Goal: Manage account settings

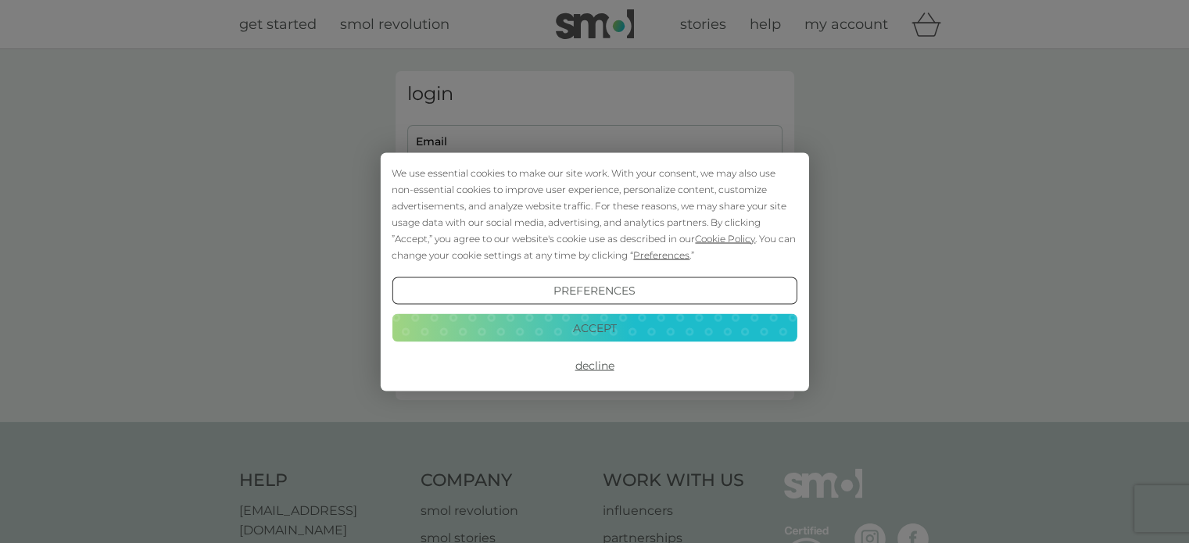
click at [595, 367] on button "Decline" at bounding box center [593, 366] width 405 height 28
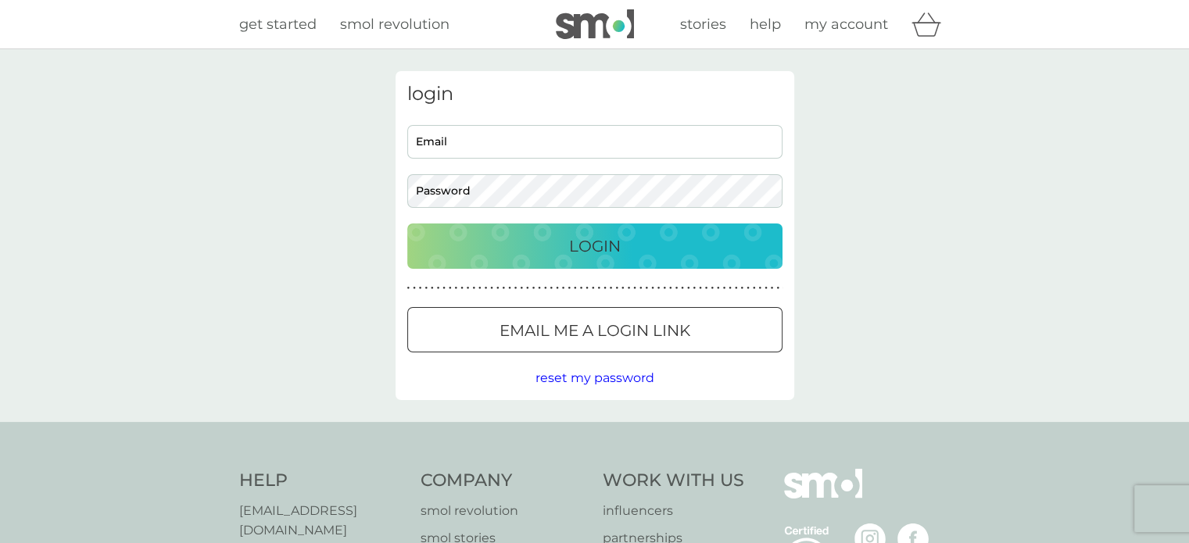
click at [492, 143] on input "Email" at bounding box center [594, 142] width 375 height 34
type input "[EMAIL_ADDRESS][DOMAIN_NAME]"
click at [578, 331] on div at bounding box center [595, 331] width 56 height 16
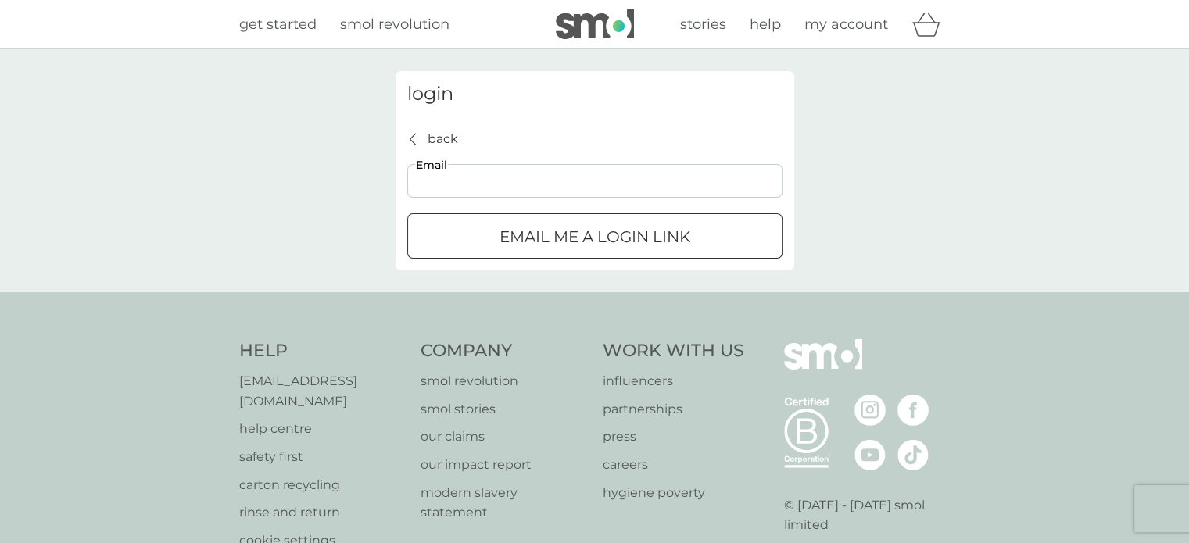
click at [433, 179] on input "Email" at bounding box center [594, 181] width 375 height 34
type input "[EMAIL_ADDRESS][DOMAIN_NAME]"
click at [606, 239] on div "submit" at bounding box center [595, 237] width 56 height 16
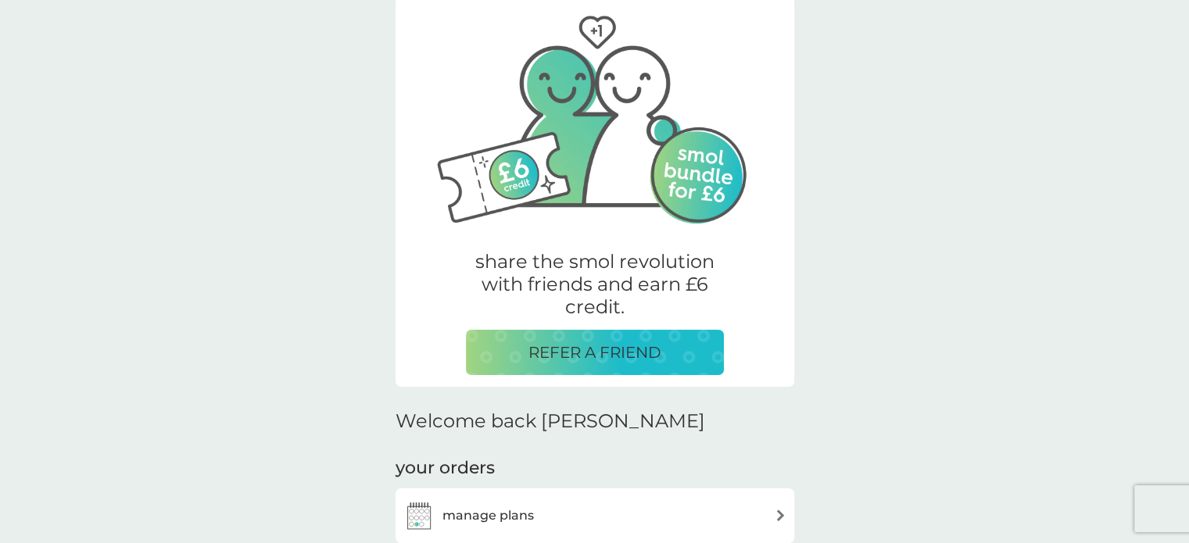
scroll to position [156, 0]
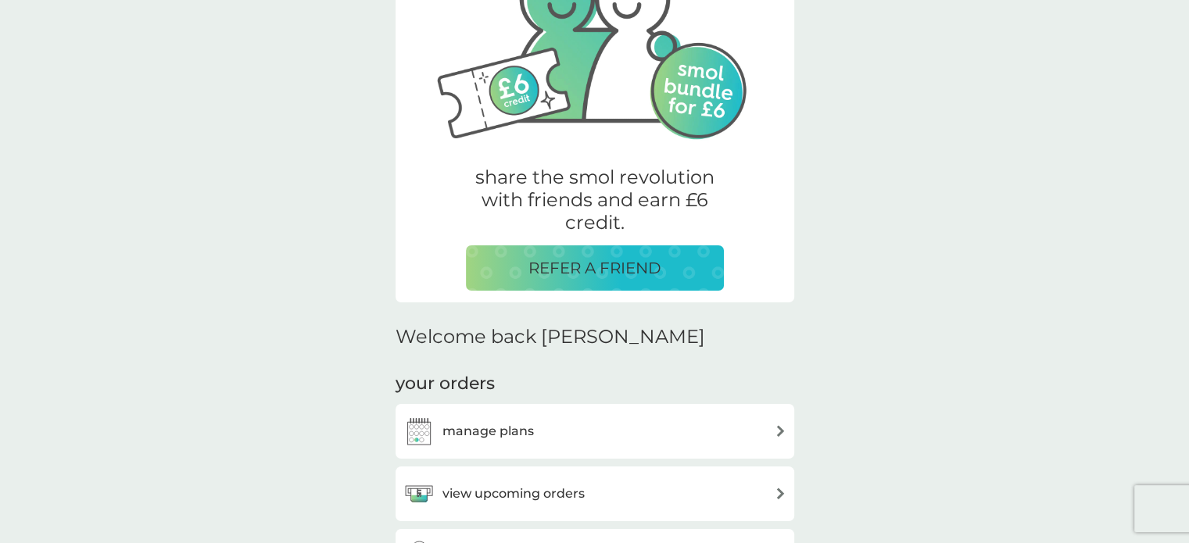
click at [770, 490] on div "view upcoming orders" at bounding box center [594, 493] width 383 height 31
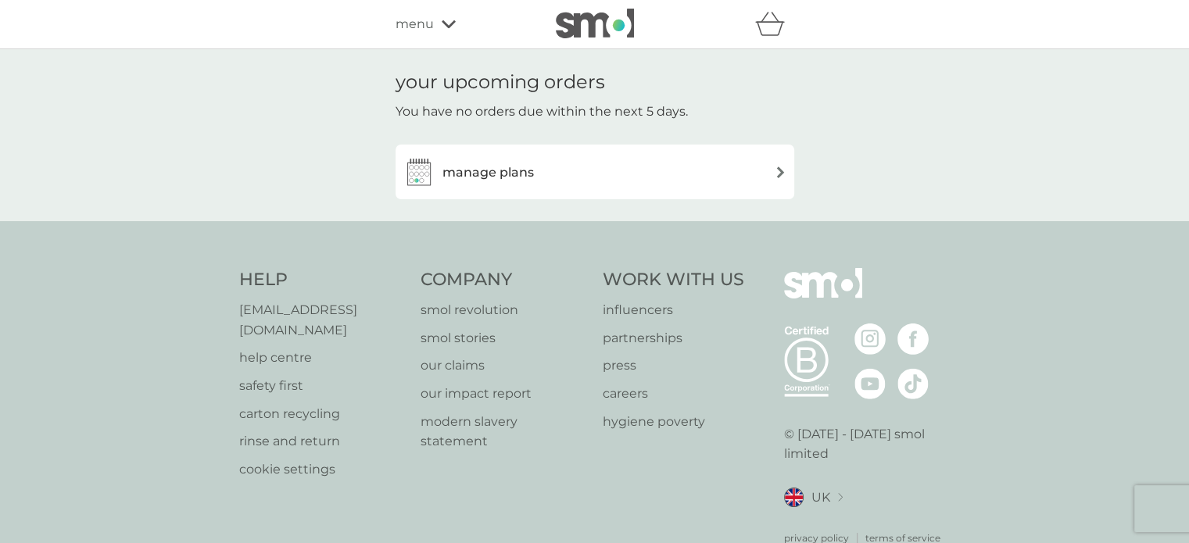
click at [776, 170] on img at bounding box center [780, 172] width 12 height 12
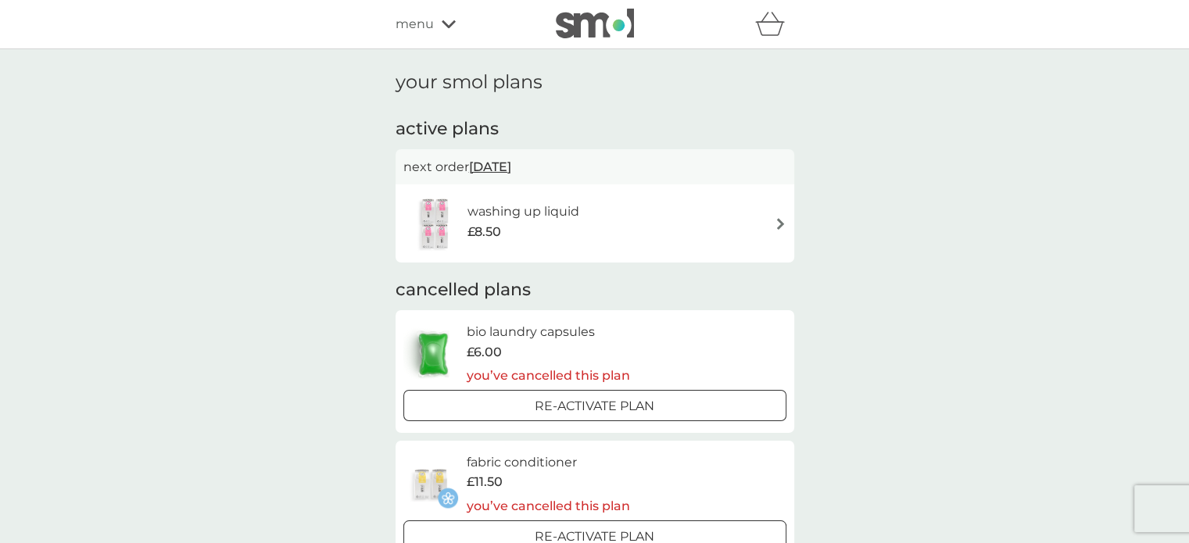
click at [775, 222] on img at bounding box center [780, 224] width 12 height 12
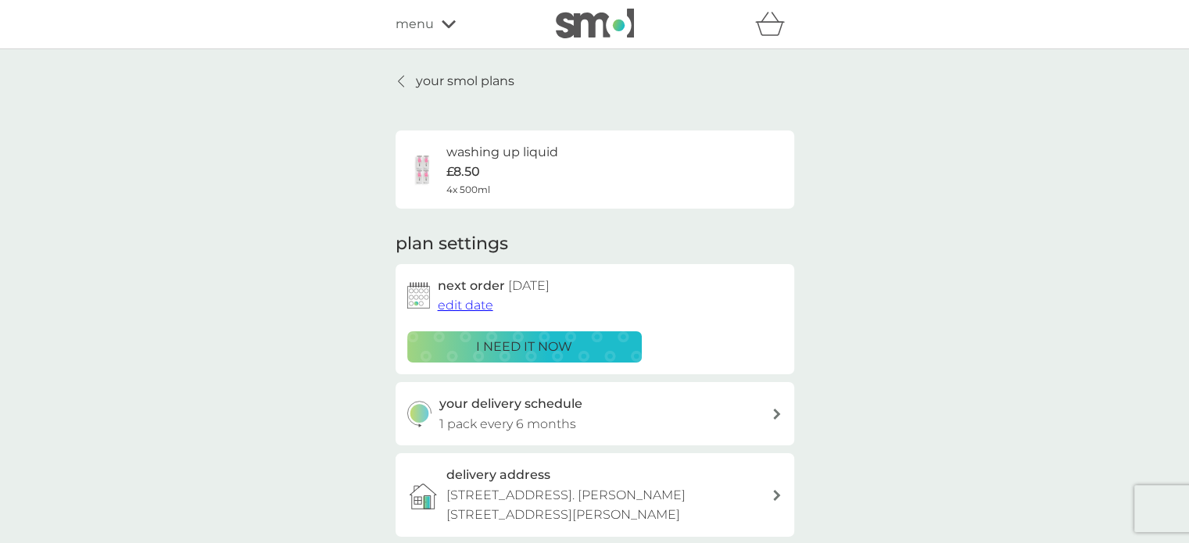
scroll to position [78, 0]
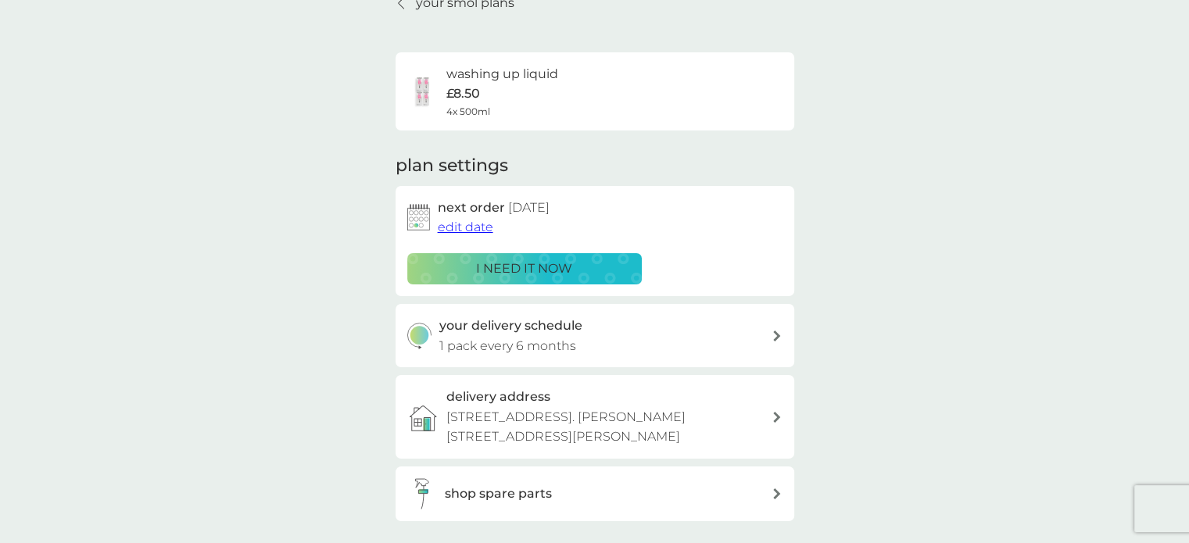
click at [777, 415] on icon at bounding box center [776, 417] width 7 height 11
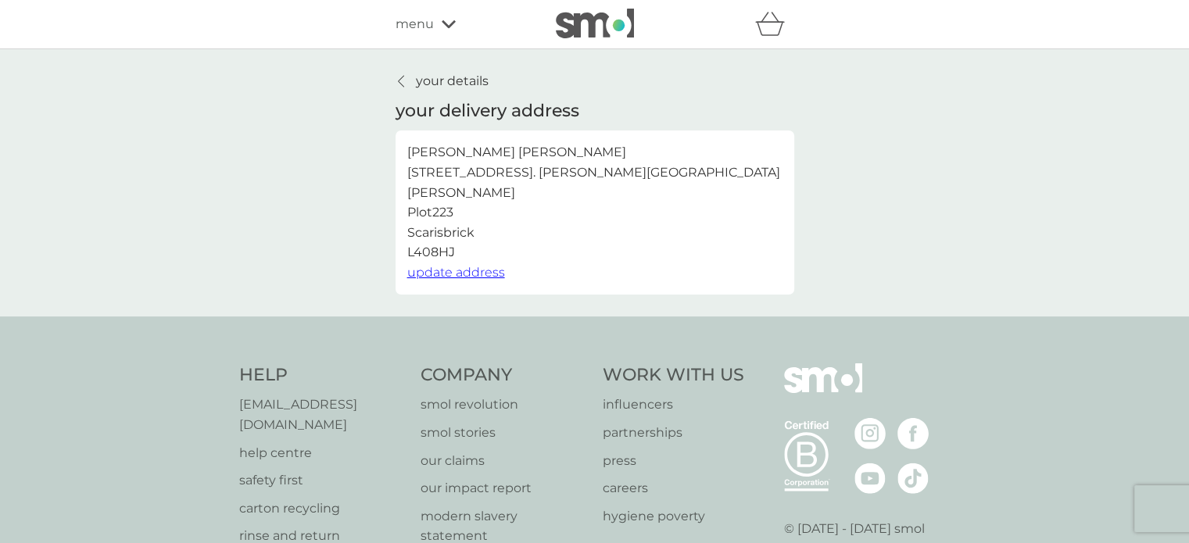
click at [396, 77] on div at bounding box center [401, 81] width 11 height 13
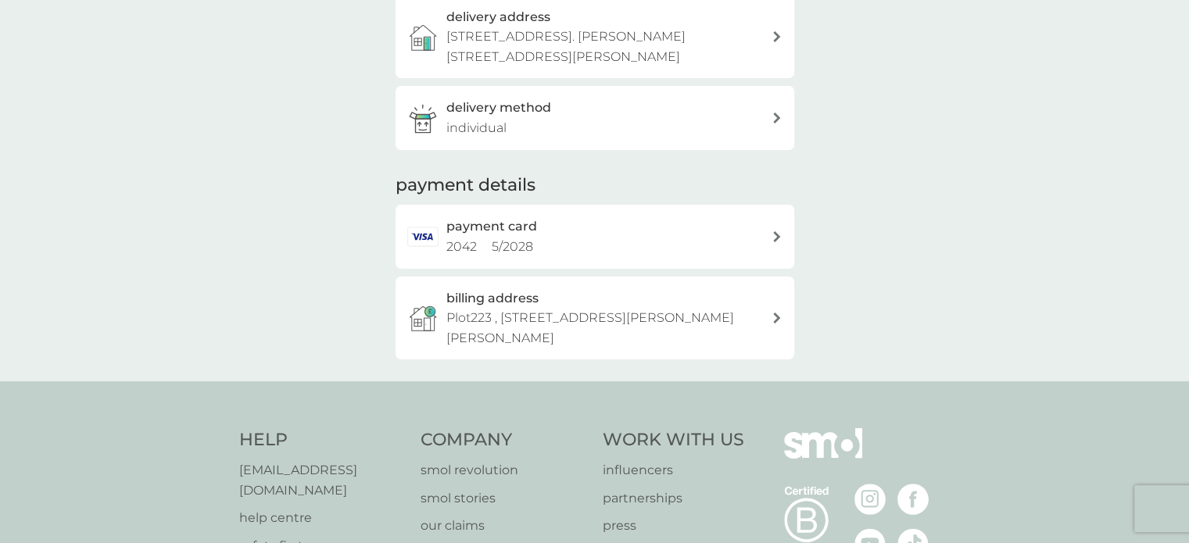
scroll to position [313, 0]
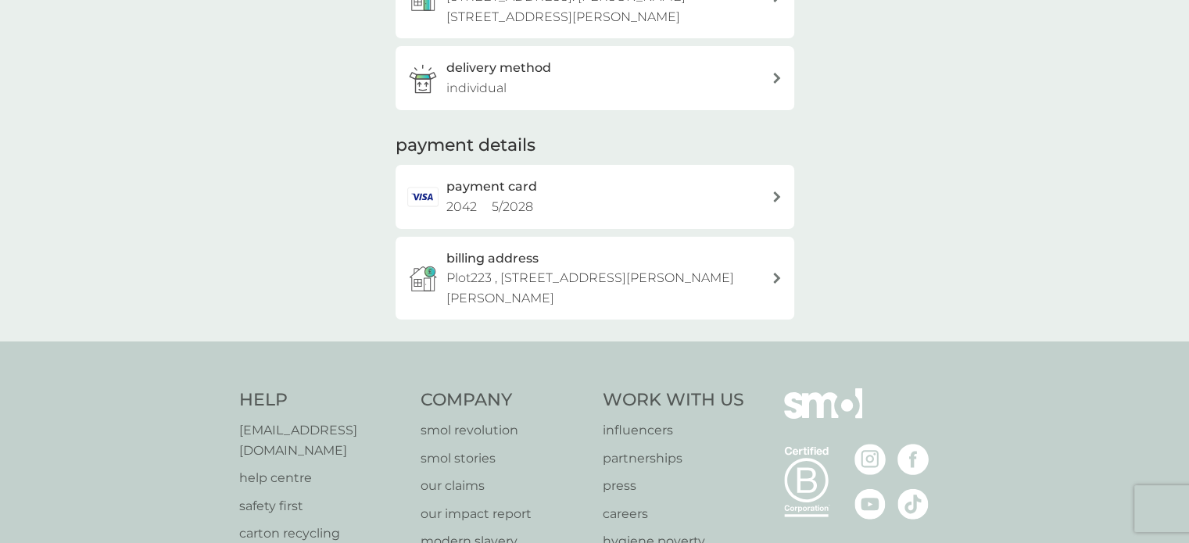
click at [774, 78] on icon at bounding box center [777, 78] width 8 height 11
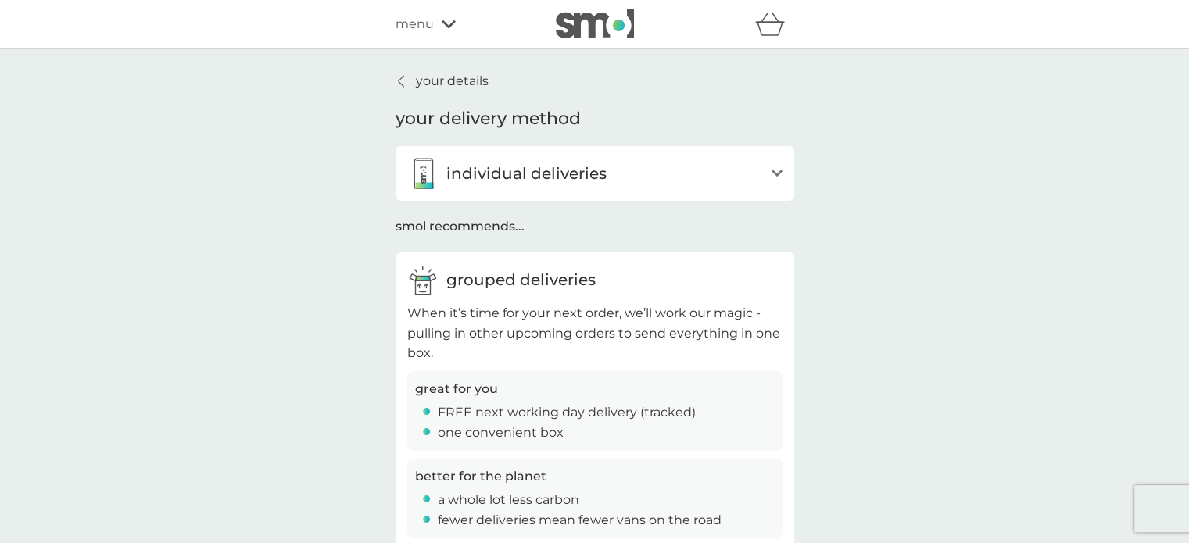
click at [431, 76] on p "your details" at bounding box center [452, 81] width 73 height 20
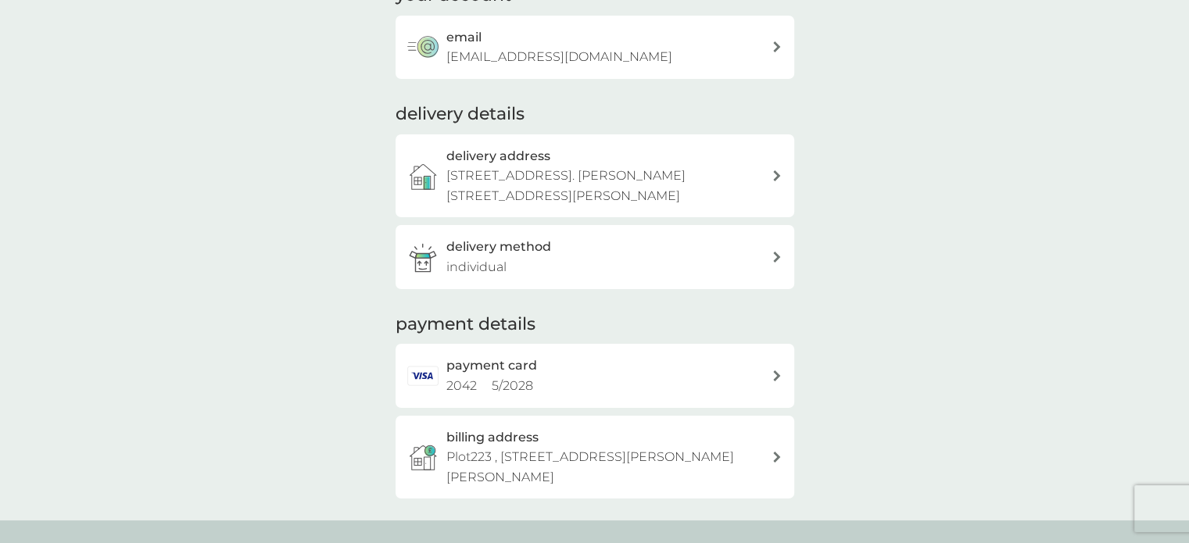
scroll to position [156, 0]
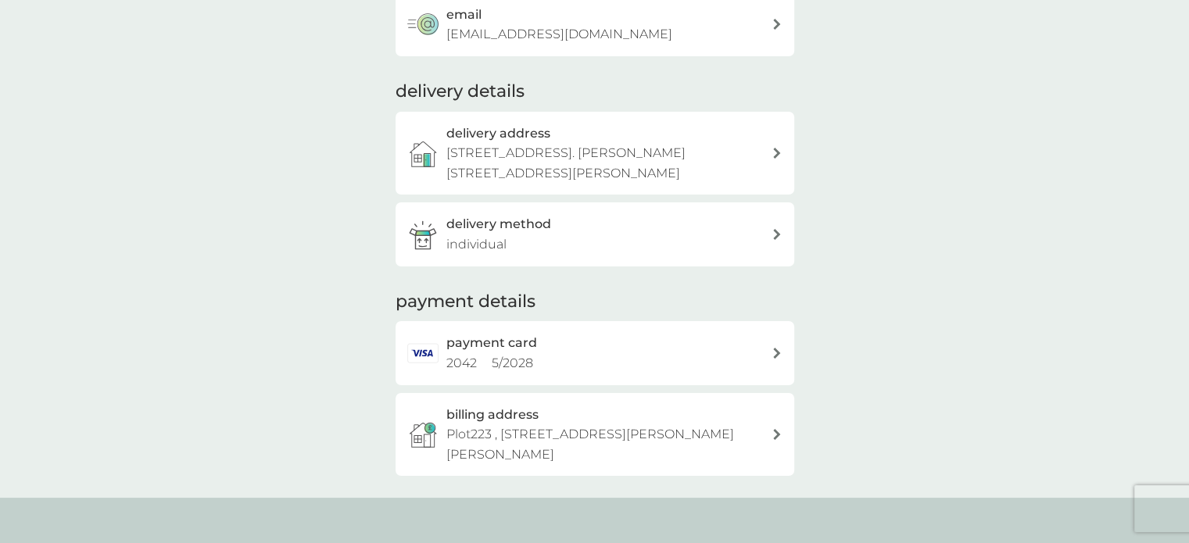
click at [777, 348] on icon at bounding box center [777, 353] width 8 height 11
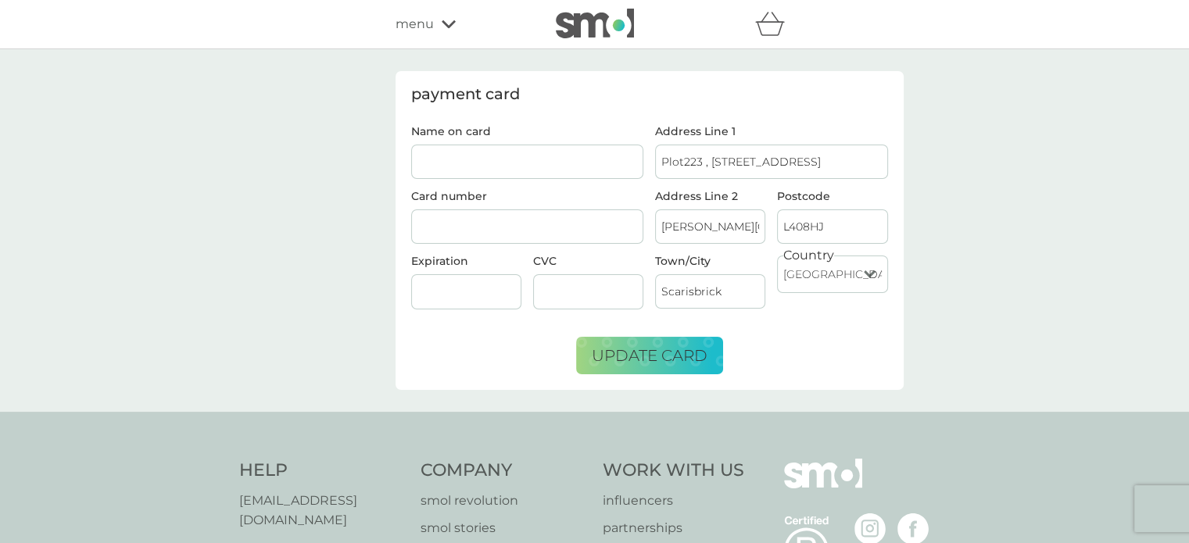
click at [456, 163] on input "Name on card" at bounding box center [527, 162] width 233 height 34
type input "mrs j balmer"
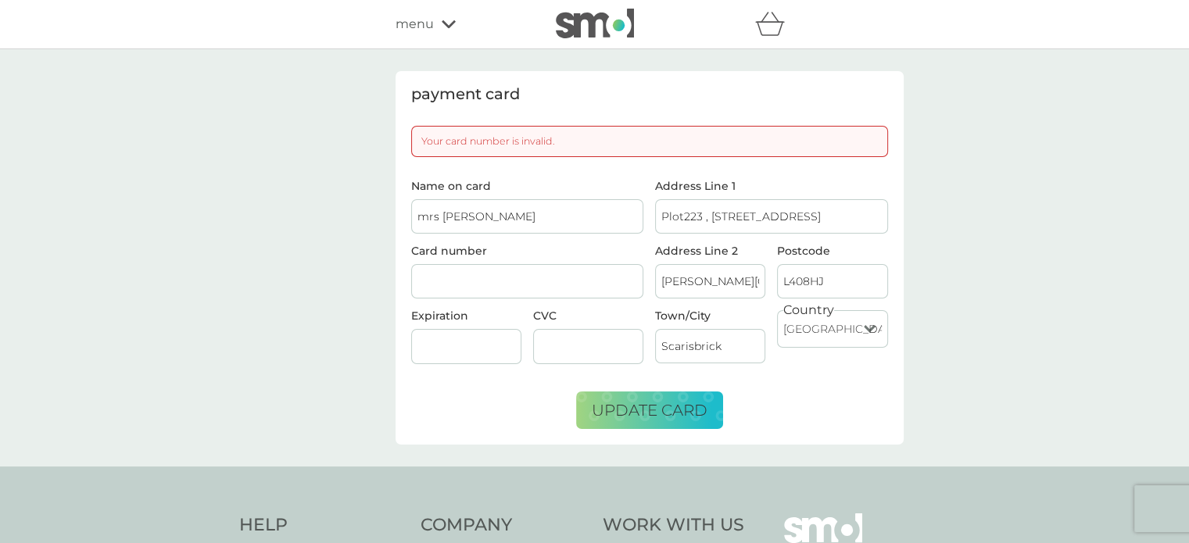
click at [988, 337] on div "payment card Your card number is invalid. Name on card mrs j balmer Card number…" at bounding box center [594, 257] width 1189 height 417
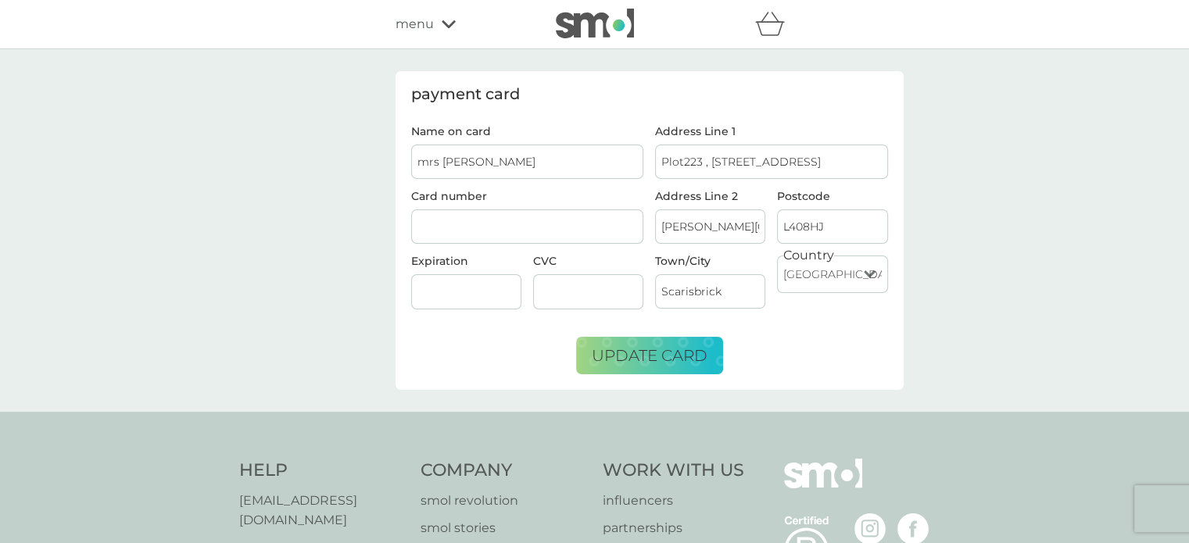
drag, startPoint x: 797, startPoint y: 155, endPoint x: 666, endPoint y: 185, distance: 134.6
click at [666, 185] on div "Address Line 1 Plot223 , 155 smithy lane Address Line 2 Shaw hall holiday park …" at bounding box center [771, 224] width 245 height 196
type input "P9 burbank close"
drag, startPoint x: 660, startPoint y: 221, endPoint x: 776, endPoint y: 233, distance: 116.2
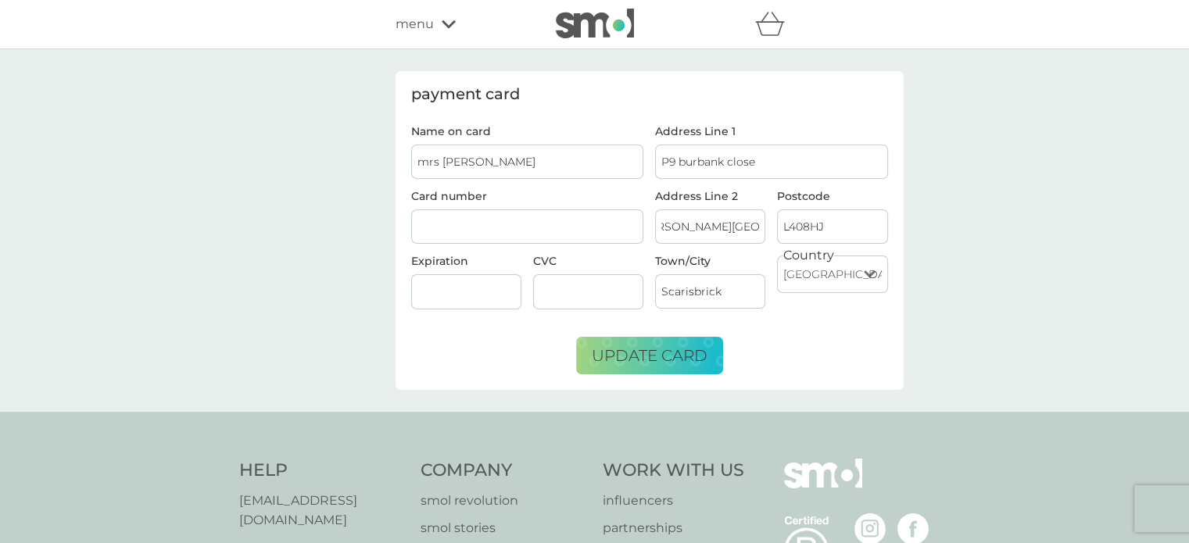
click at [776, 233] on div "Address Line 2 Shaw hall holiday park Postcode L408HJ" at bounding box center [771, 223] width 245 height 65
type input "winstanley"
drag, startPoint x: 835, startPoint y: 224, endPoint x: 773, endPoint y: 218, distance: 62.8
click at [773, 218] on div "Postcode L408HJ" at bounding box center [832, 223] width 122 height 65
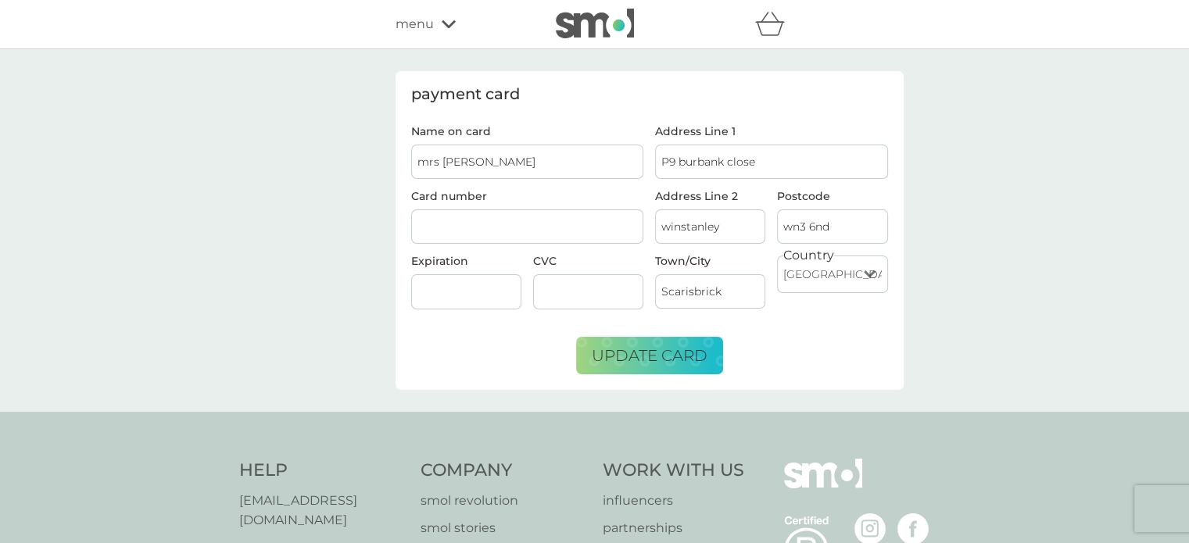
type input "wn3 6nd"
drag, startPoint x: 730, startPoint y: 291, endPoint x: 650, endPoint y: 281, distance: 80.5
click at [650, 281] on div "Town/City Scarisbrick" at bounding box center [710, 288] width 122 height 65
type input "wigan"
click at [556, 211] on div at bounding box center [527, 226] width 233 height 35
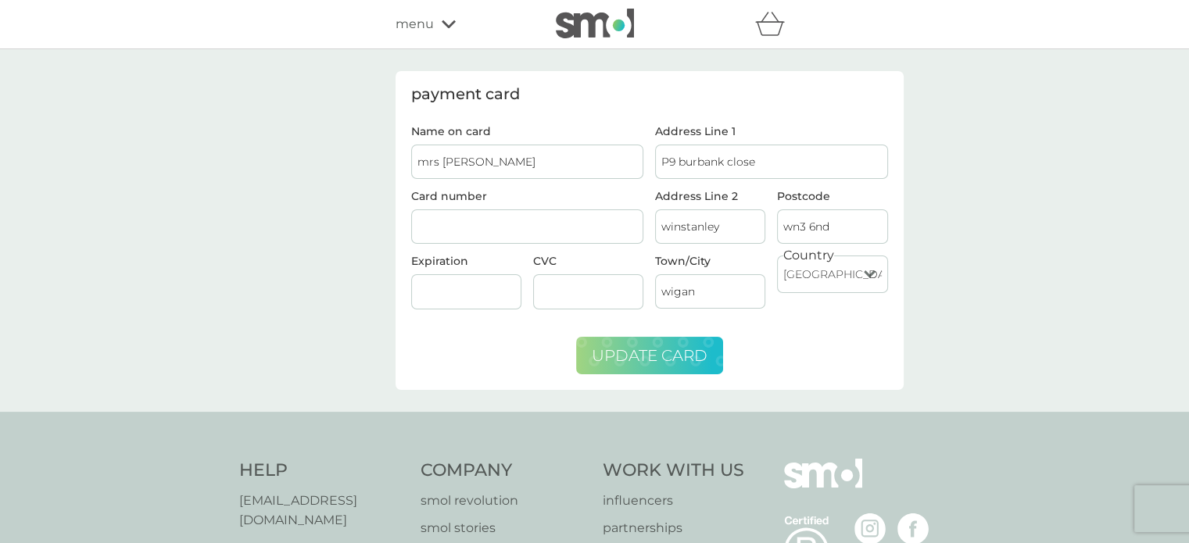
click at [642, 347] on span "update card" at bounding box center [650, 355] width 116 height 19
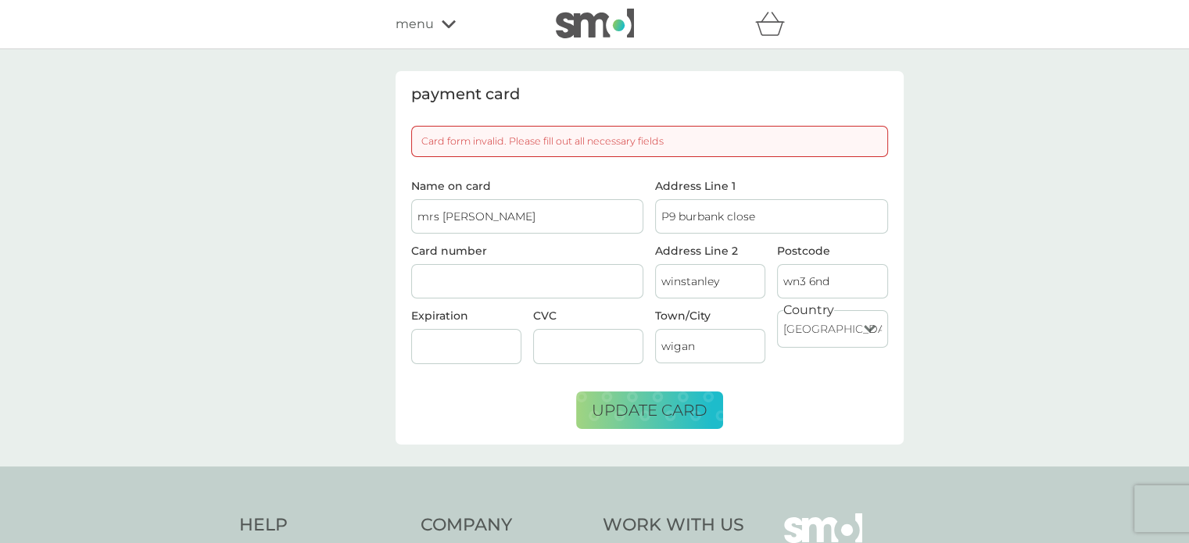
click at [666, 213] on input "P9 burbank close" at bounding box center [771, 216] width 233 height 34
click at [692, 220] on input "9 burbank close" at bounding box center [771, 216] width 233 height 34
type input "9 burbank close"
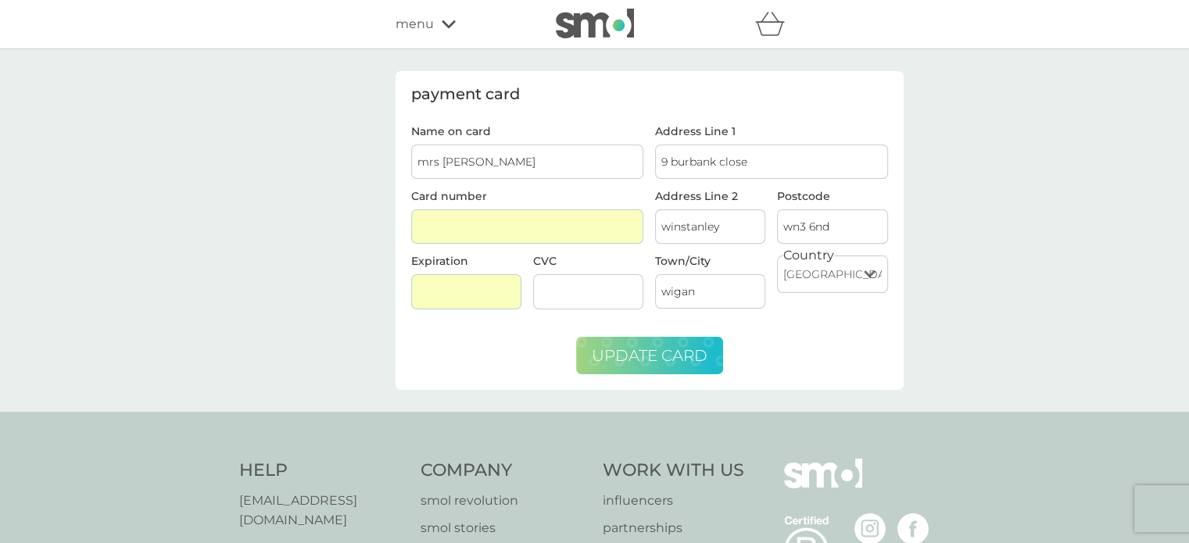
click at [653, 362] on span "update card" at bounding box center [650, 355] width 116 height 19
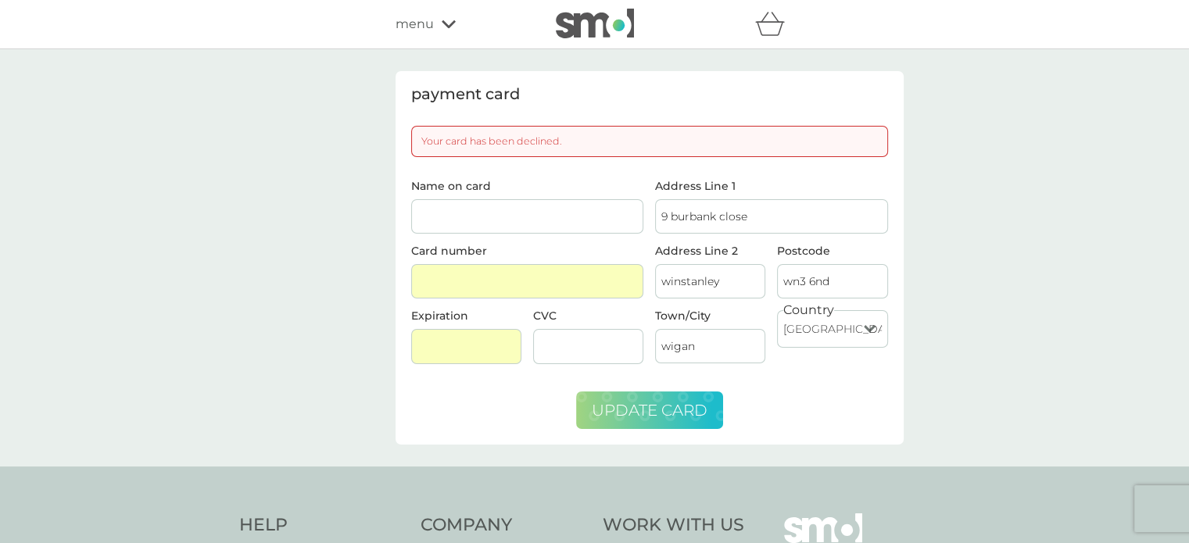
click at [457, 225] on input "Name on card" at bounding box center [527, 216] width 233 height 34
type input "mrs julie balmer"
click at [653, 415] on span "update card" at bounding box center [650, 410] width 116 height 19
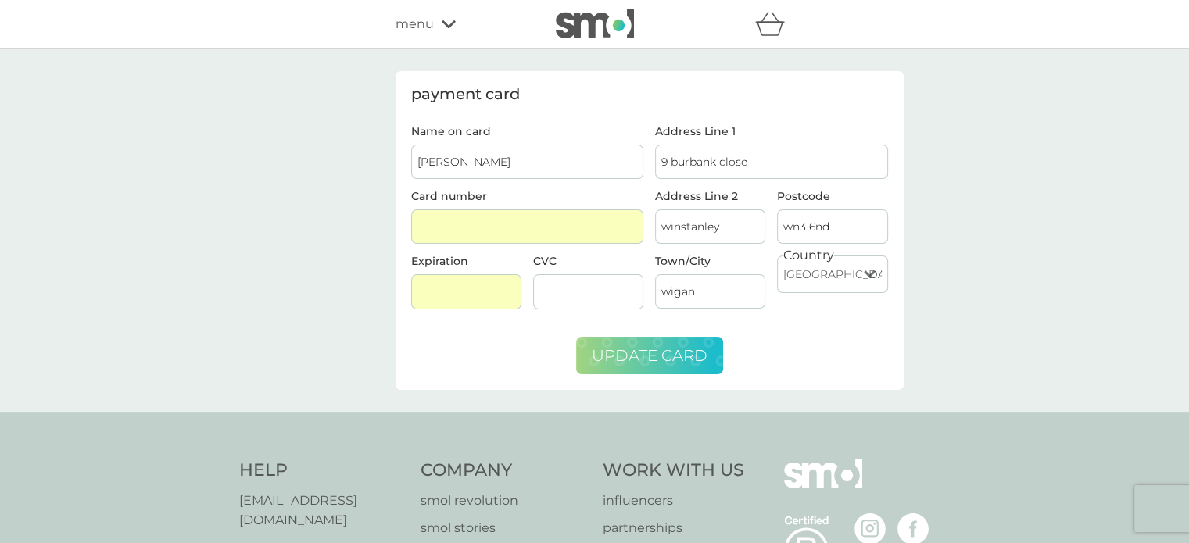
click at [667, 343] on button "update card" at bounding box center [649, 356] width 147 height 38
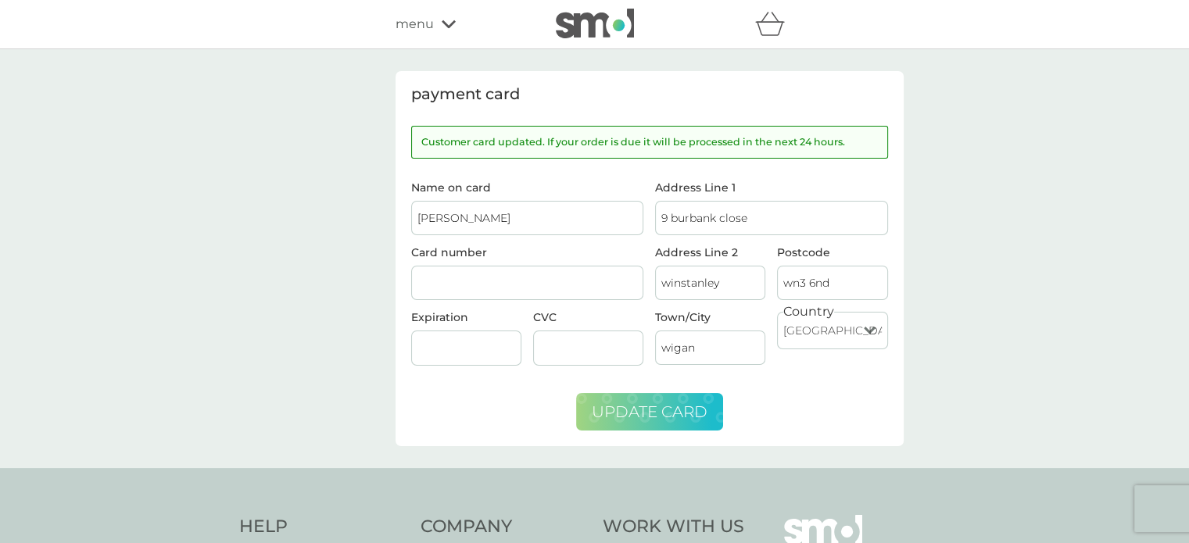
click at [634, 412] on span "update card" at bounding box center [650, 411] width 116 height 19
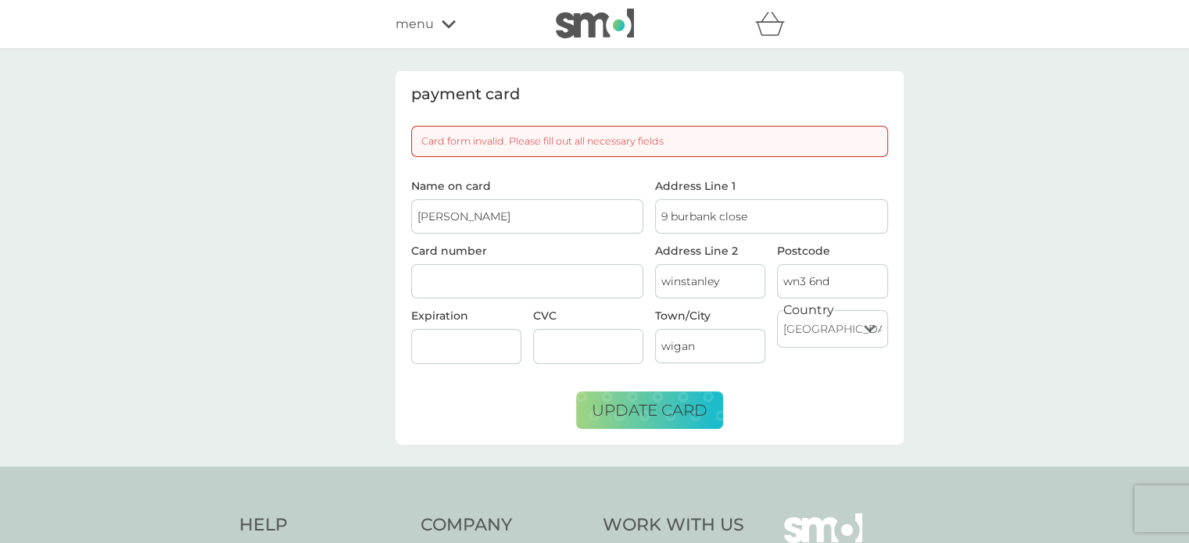
click at [425, 30] on span "menu" at bounding box center [414, 24] width 38 height 20
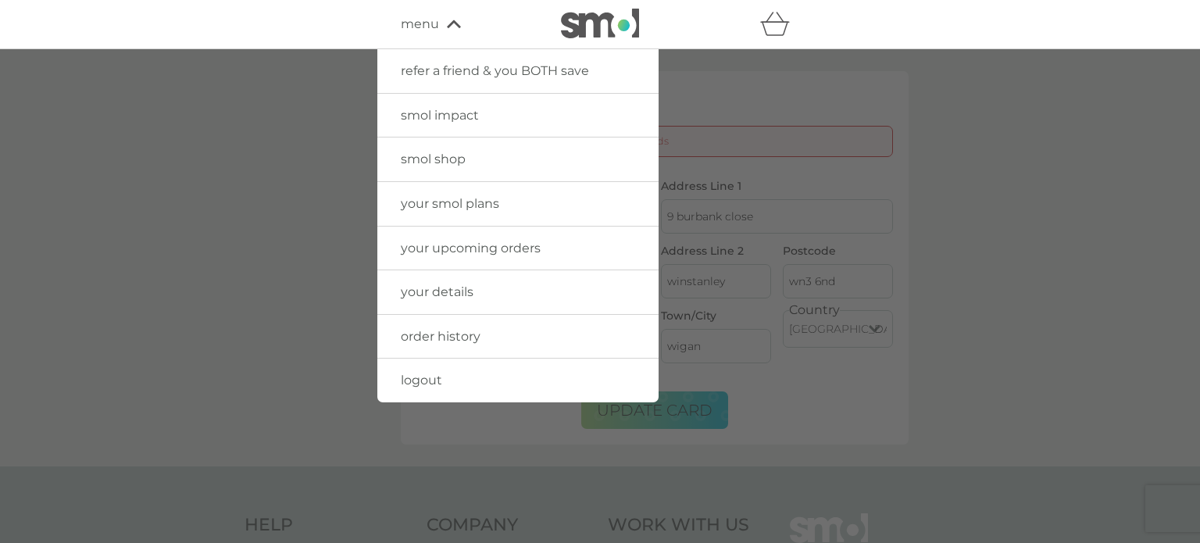
click at [471, 245] on span "your upcoming orders" at bounding box center [471, 248] width 140 height 15
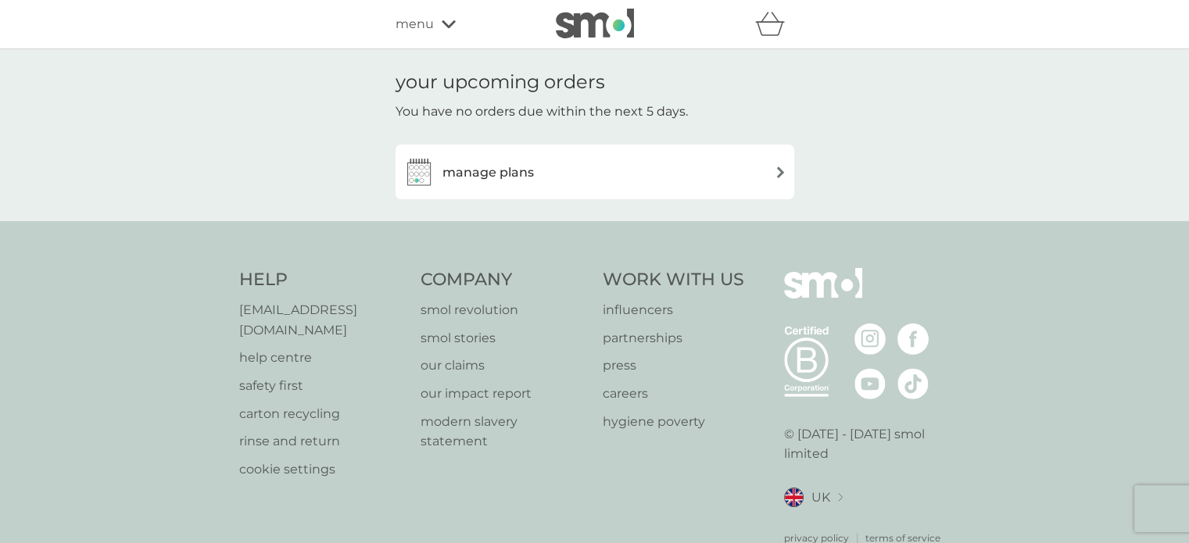
click at [766, 173] on div "manage plans" at bounding box center [594, 171] width 383 height 31
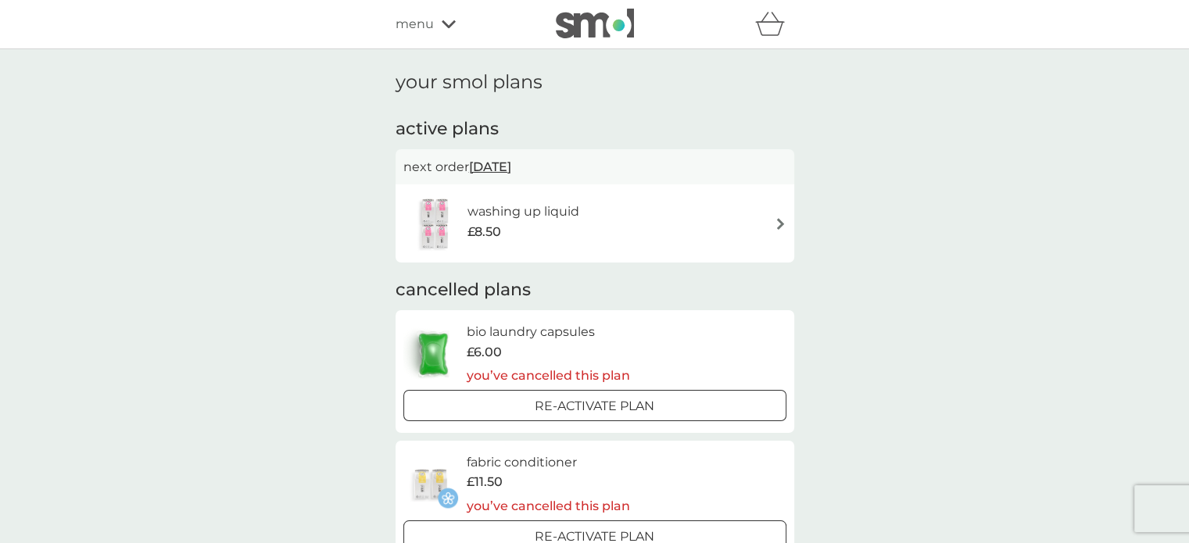
click at [427, 23] on span "menu" at bounding box center [414, 24] width 38 height 20
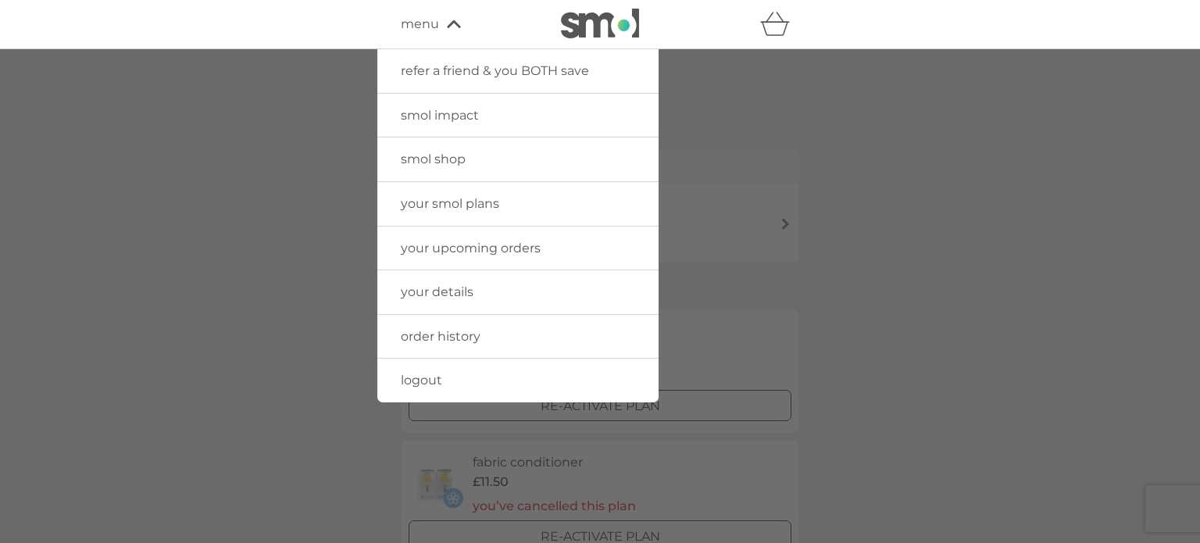
click at [456, 291] on span "your details" at bounding box center [437, 291] width 73 height 15
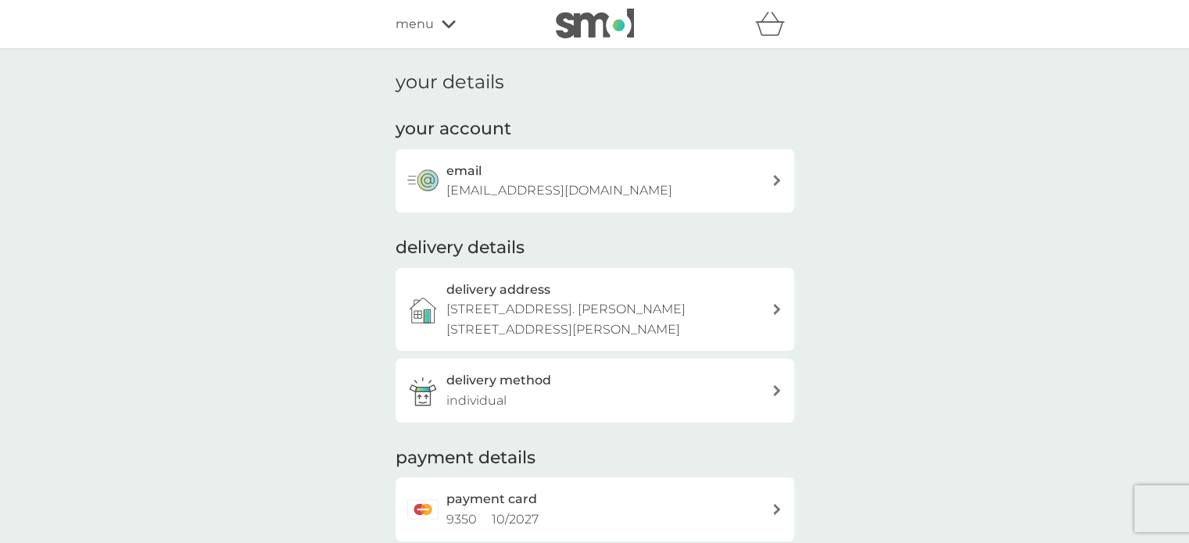
click at [778, 308] on icon at bounding box center [776, 309] width 7 height 11
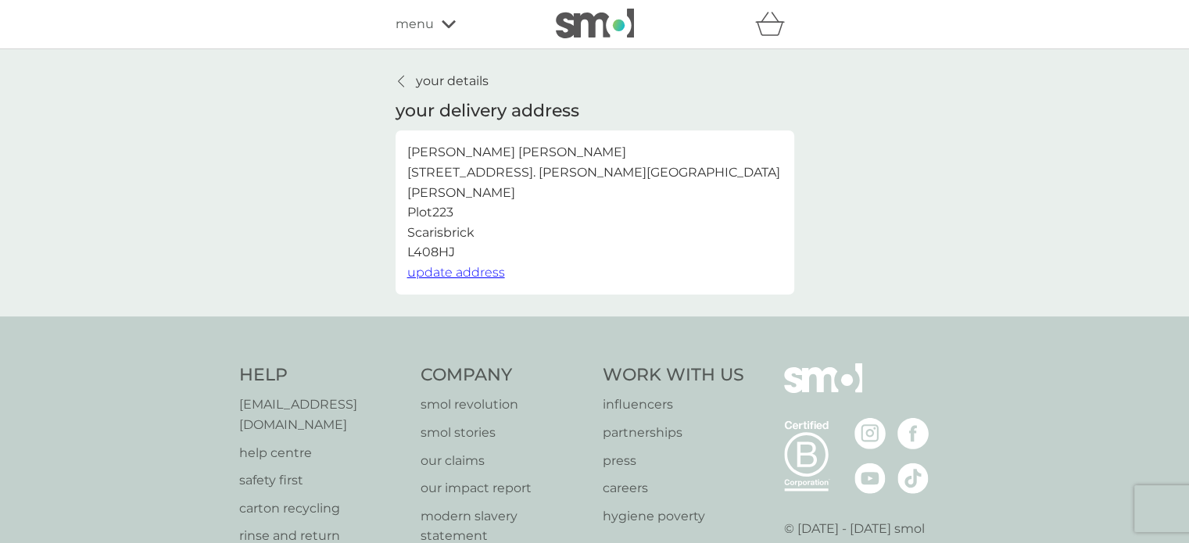
click at [462, 265] on span "update address" at bounding box center [456, 272] width 98 height 15
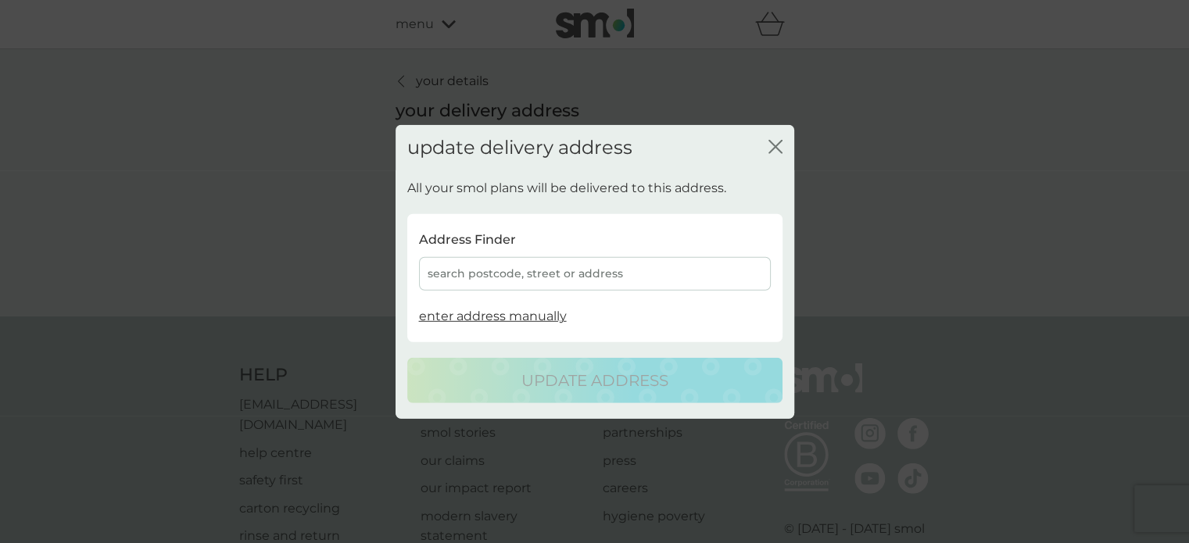
click at [463, 274] on div "search postcode, street or address" at bounding box center [595, 274] width 352 height 34
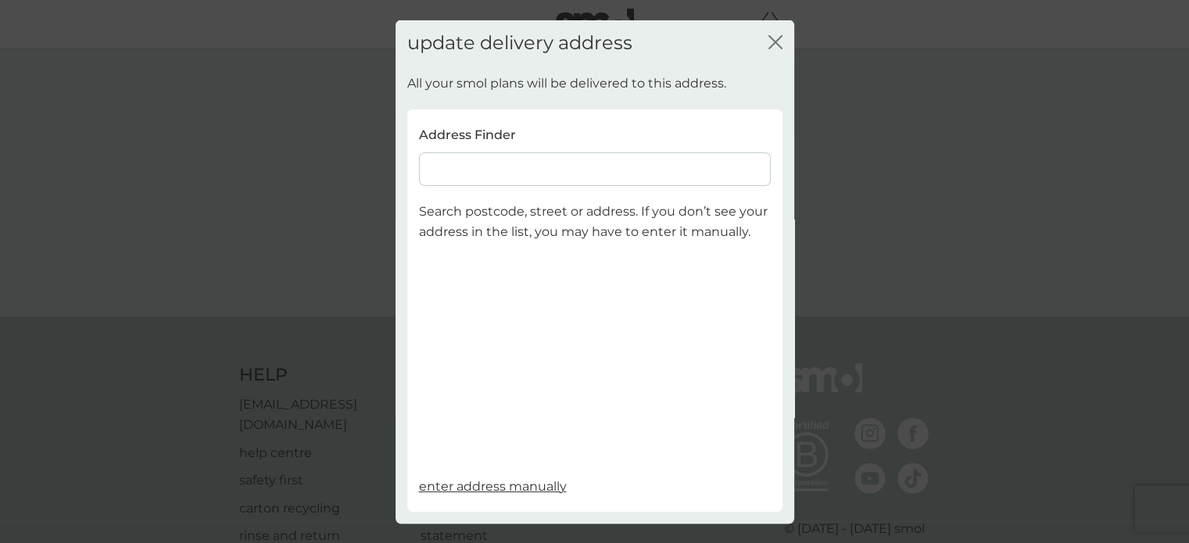
click at [493, 177] on input at bounding box center [595, 169] width 352 height 34
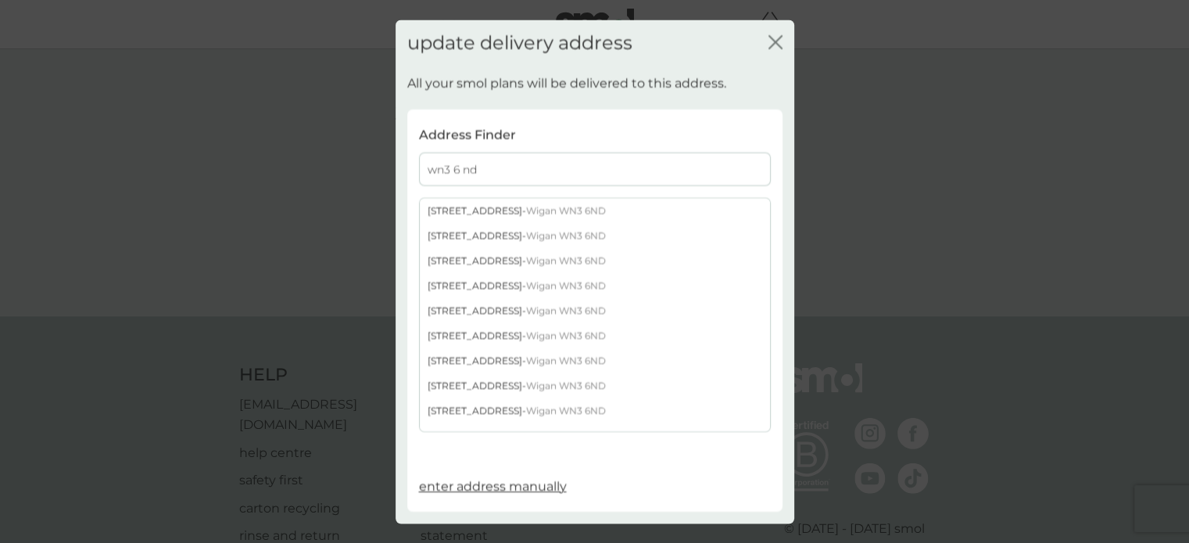
type input "wn3 6 nd"
click at [489, 412] on div "9 Burbank Close - Wigan WN3 6ND" at bounding box center [595, 411] width 350 height 25
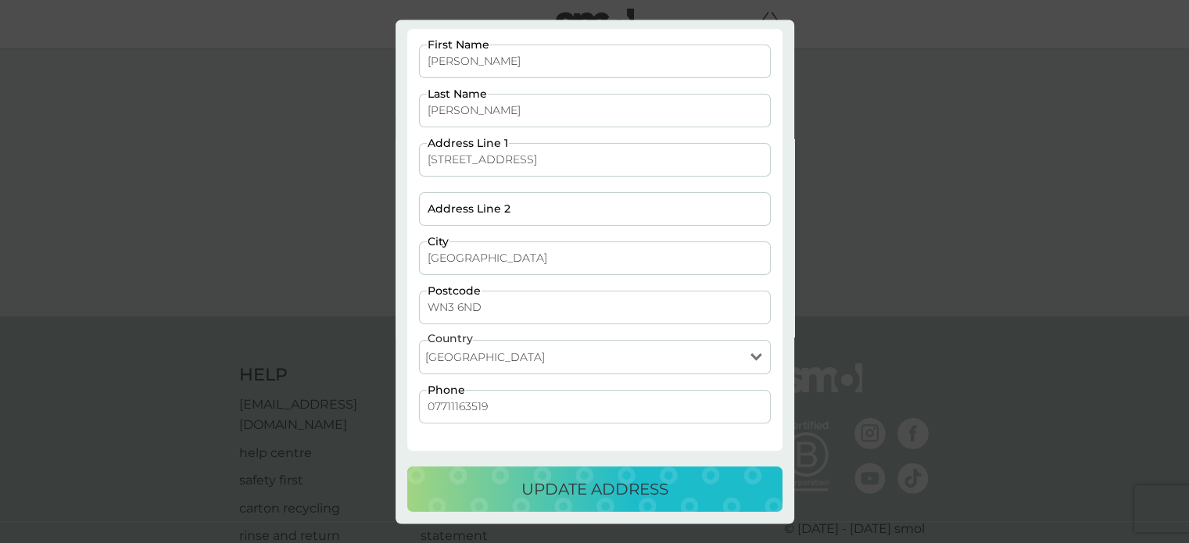
scroll to position [82, 0]
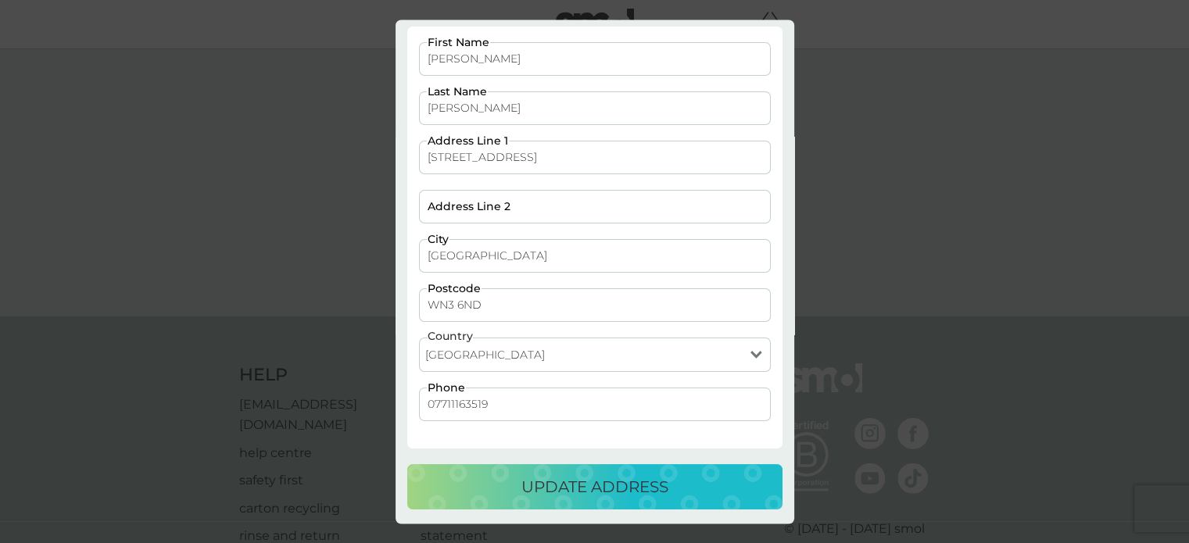
click at [594, 479] on p "update address" at bounding box center [594, 486] width 147 height 25
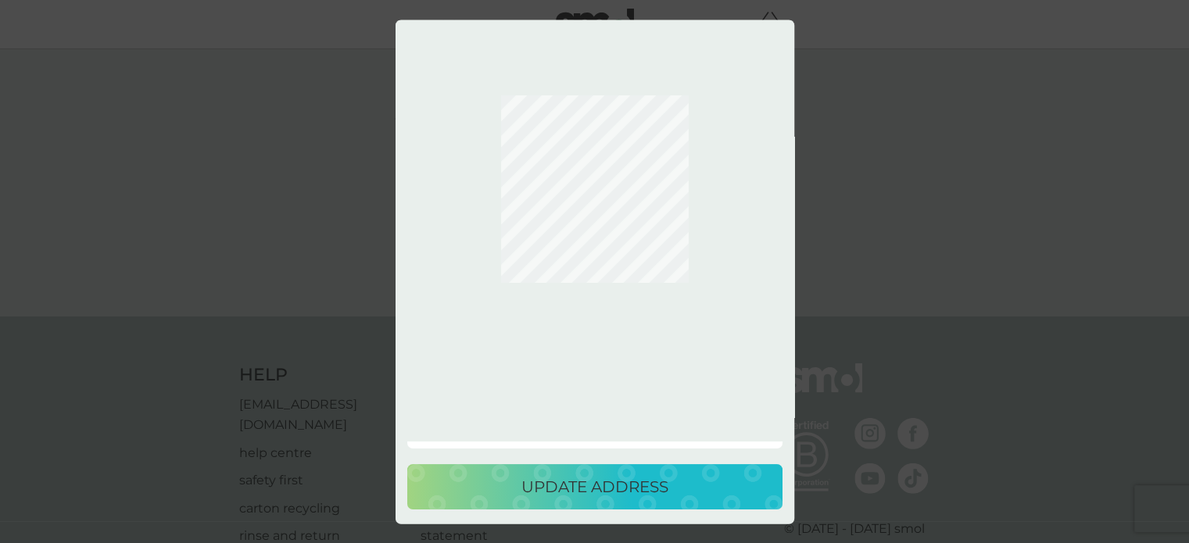
scroll to position [0, 0]
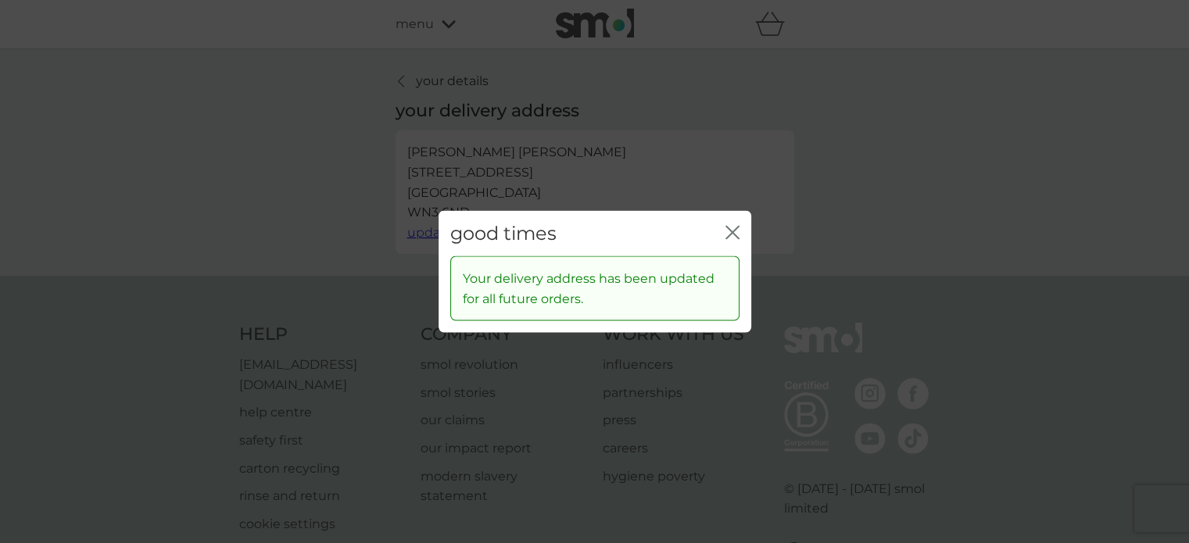
click at [734, 234] on icon "close" at bounding box center [735, 232] width 6 height 13
